Goal: Use online tool/utility: Utilize a website feature to perform a specific function

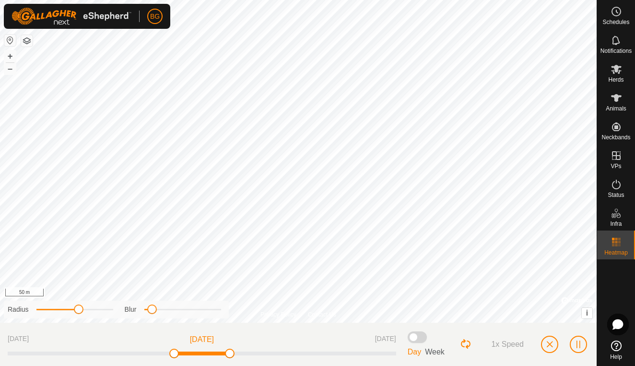
click at [551, 343] on span "button" at bounding box center [550, 344] width 8 height 8
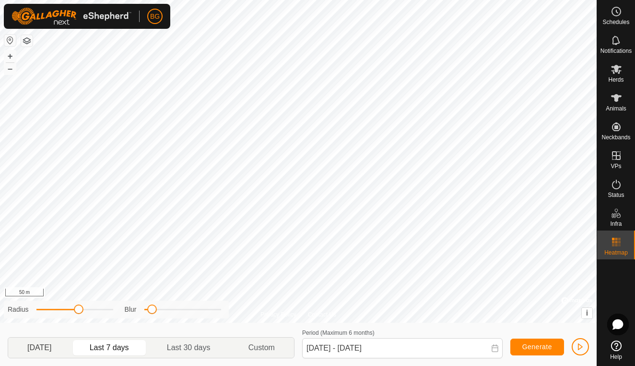
click at [42, 345] on p-togglebutton "[DATE]" at bounding box center [39, 347] width 63 height 20
click at [115, 345] on p-togglebutton "Last 7 days" at bounding box center [109, 347] width 77 height 20
click at [180, 348] on p-togglebutton "Last 30 days" at bounding box center [189, 347] width 82 height 20
type input "[DATE] - [DATE]"
click at [617, 74] on icon at bounding box center [617, 69] width 12 height 12
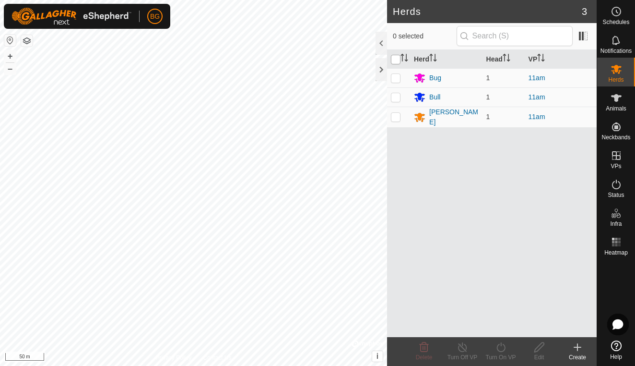
click at [396, 61] on input "checkbox" at bounding box center [396, 60] width 10 height 10
checkbox input "true"
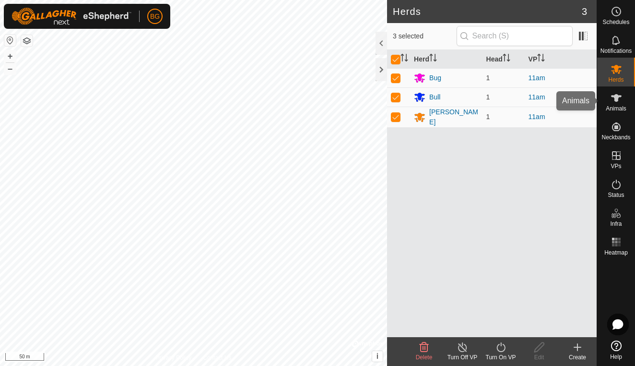
click at [619, 104] on es-animals-svg-icon at bounding box center [616, 97] width 17 height 15
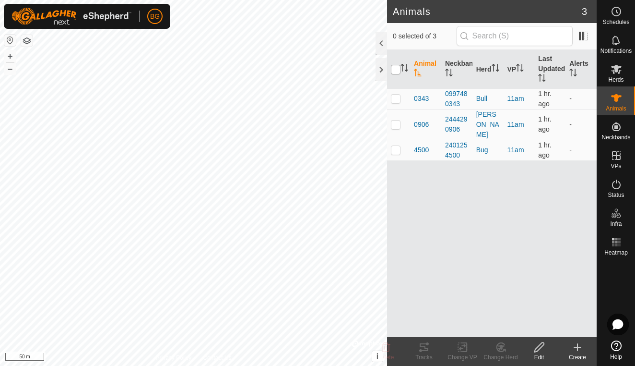
click at [397, 71] on input "checkbox" at bounding box center [396, 70] width 10 height 10
checkbox input "true"
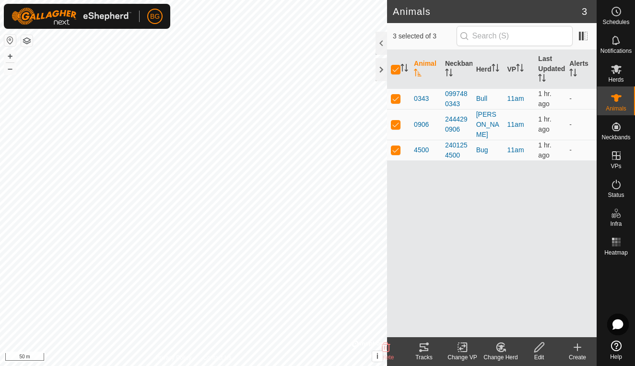
click at [425, 350] on icon at bounding box center [424, 347] width 9 height 8
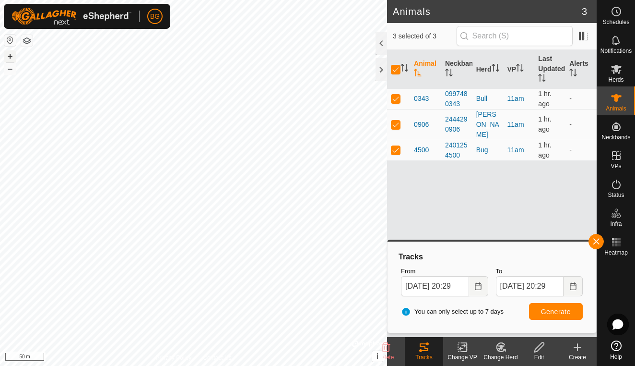
click at [11, 53] on button "+" at bounding box center [10, 56] width 12 height 12
click at [10, 72] on button "–" at bounding box center [10, 69] width 12 height 12
click at [394, 120] on p-checkbox at bounding box center [396, 124] width 10 height 8
checkbox input "false"
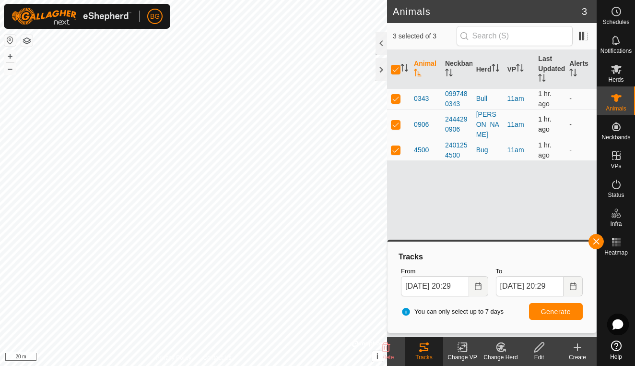
checkbox input "false"
click at [397, 98] on p-checkbox at bounding box center [396, 99] width 10 height 8
checkbox input "false"
click at [560, 311] on span "Generate" at bounding box center [556, 312] width 30 height 8
click at [396, 120] on p-checkbox at bounding box center [396, 124] width 10 height 8
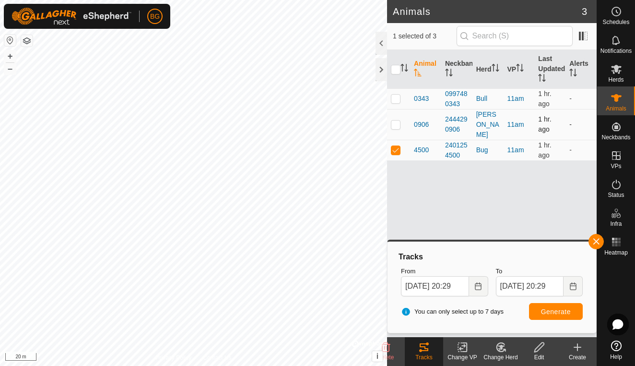
checkbox input "true"
click at [396, 146] on p-checkbox at bounding box center [396, 150] width 10 height 8
checkbox input "false"
click at [541, 312] on span "Generate" at bounding box center [556, 312] width 30 height 8
click at [397, 101] on p-checkbox at bounding box center [396, 99] width 10 height 8
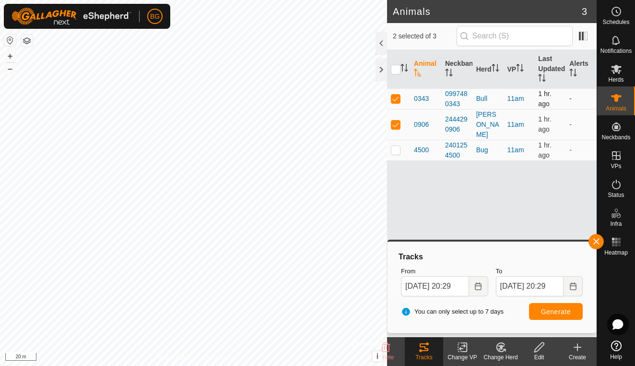
checkbox input "true"
click at [397, 121] on p-checkbox at bounding box center [396, 124] width 10 height 8
checkbox input "false"
click at [553, 308] on span "Generate" at bounding box center [556, 312] width 30 height 8
